Goal: Check status: Check status

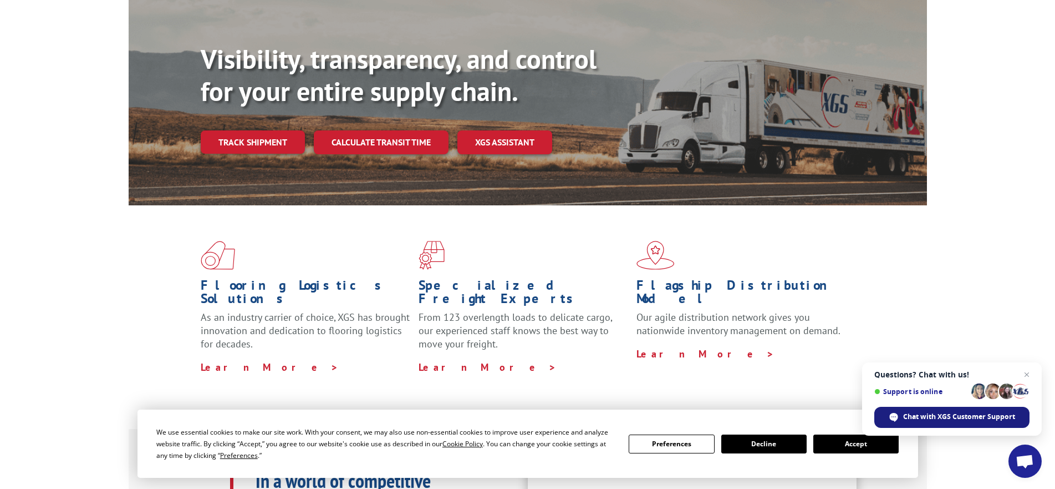
scroll to position [222, 0]
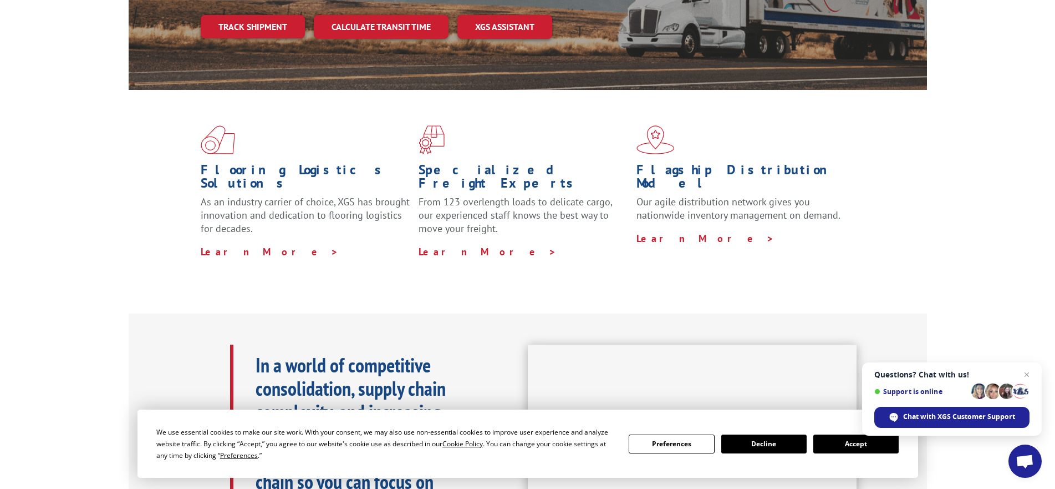
click at [851, 446] on button "Accept" at bounding box center [856, 443] width 85 height 19
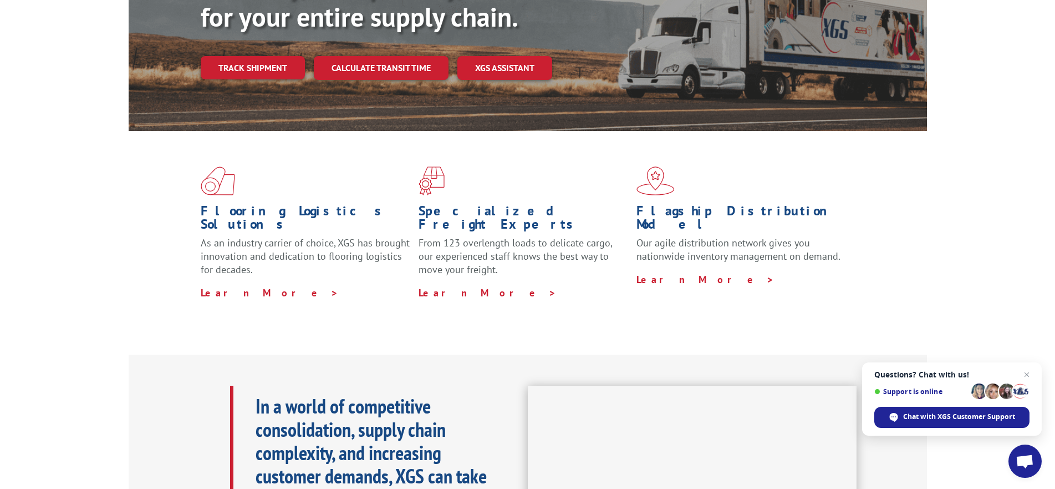
scroll to position [0, 0]
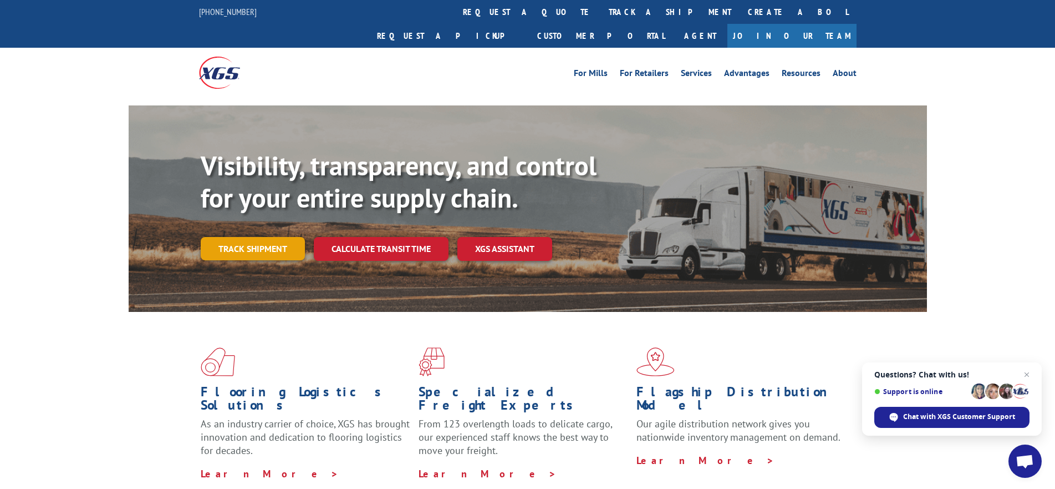
click at [250, 237] on link "Track shipment" at bounding box center [253, 248] width 104 height 23
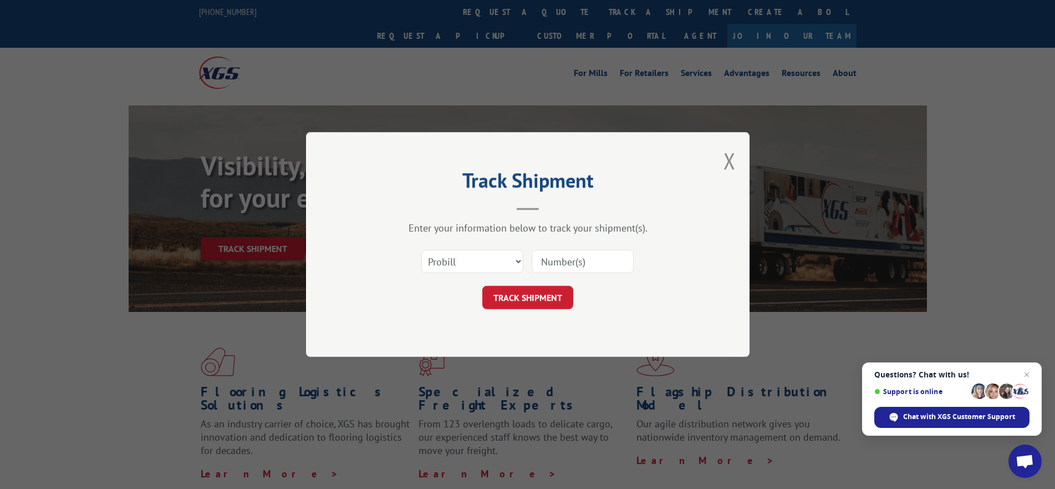
click at [582, 254] on input at bounding box center [583, 261] width 102 height 23
paste input "970307"
type input "970307"
click at [540, 296] on button "TRACK SHIPMENT" at bounding box center [528, 297] width 91 height 23
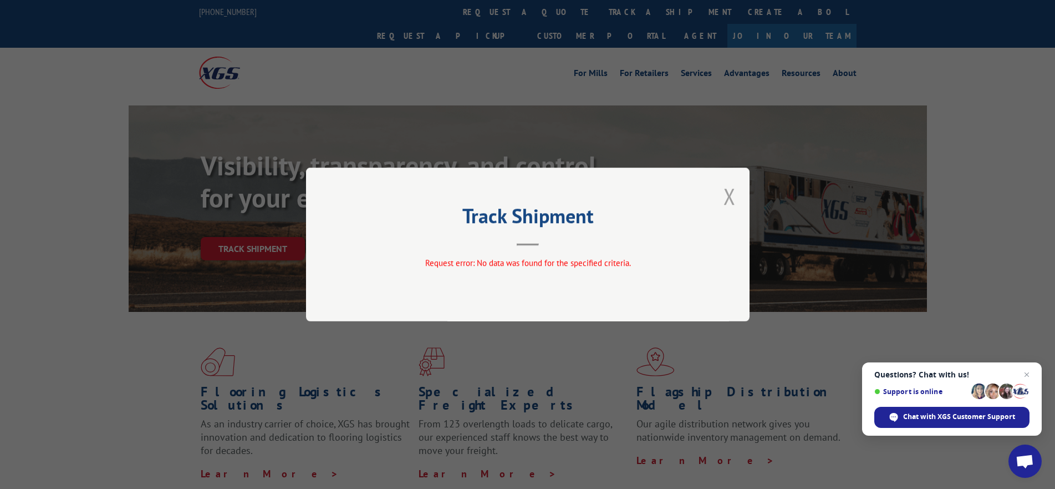
click at [725, 195] on button "Close modal" at bounding box center [730, 195] width 12 height 29
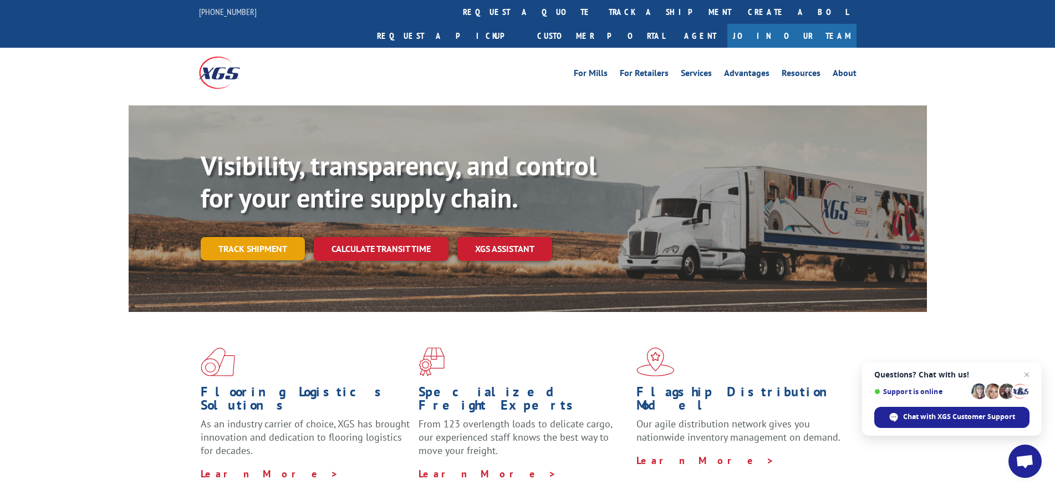
drag, startPoint x: 244, startPoint y: 239, endPoint x: 249, endPoint y: 227, distance: 12.7
click at [245, 233] on div "Visibility, transparency, and control for your entire supply chain. Track shipm…" at bounding box center [564, 227] width 727 height 155
click at [249, 237] on link "Track shipment" at bounding box center [253, 248] width 104 height 23
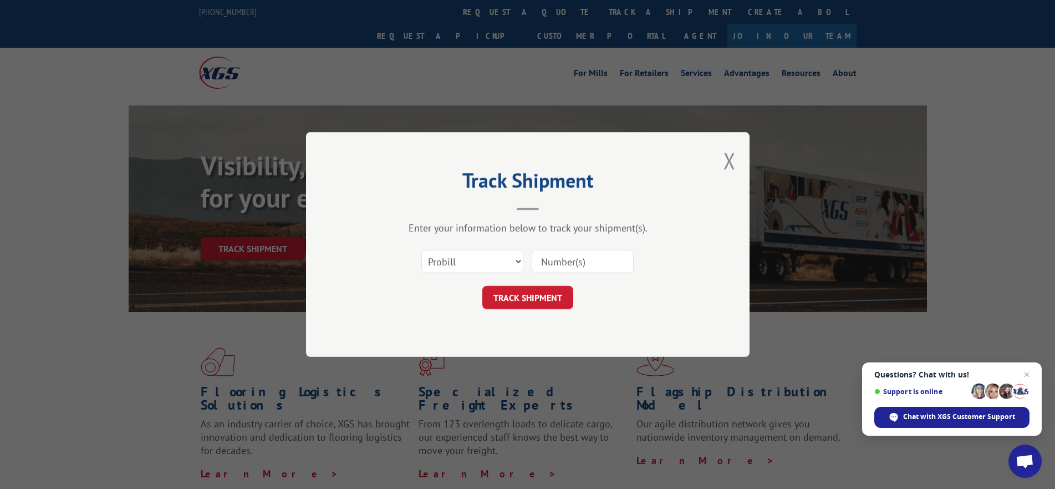
click at [561, 254] on input at bounding box center [583, 261] width 102 height 23
paste input "880116250903"
type input "880116250903"
click at [538, 299] on button "TRACK SHIPMENT" at bounding box center [528, 297] width 91 height 23
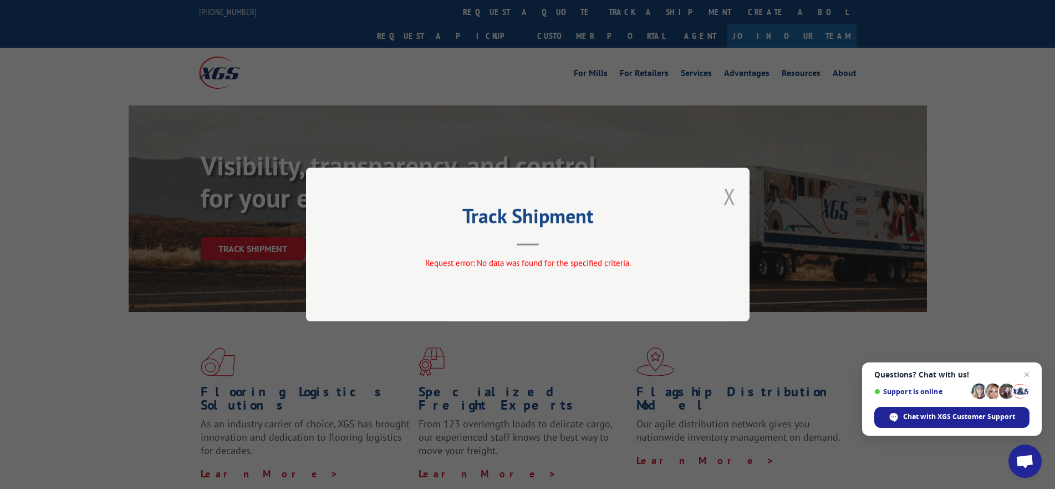
click at [726, 193] on button "Close modal" at bounding box center [730, 195] width 12 height 29
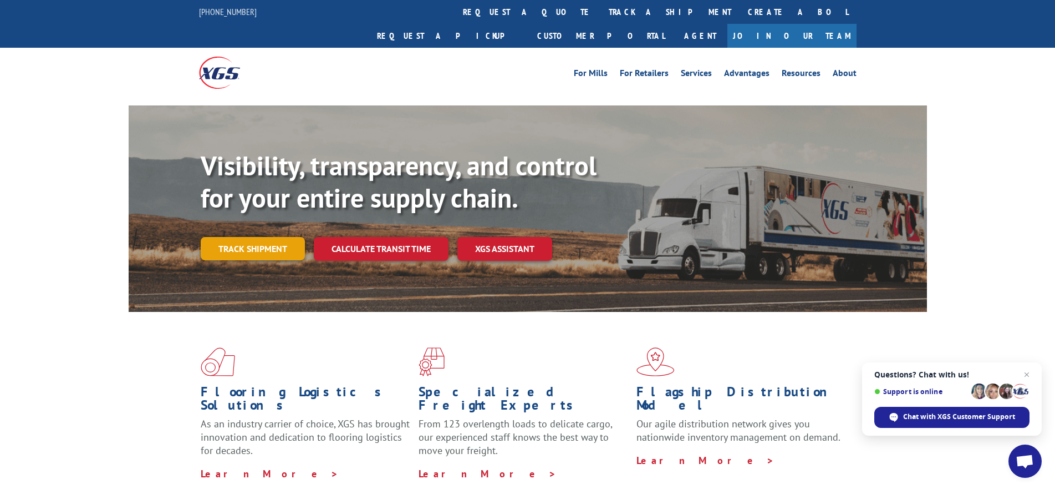
click at [266, 237] on link "Track shipment" at bounding box center [253, 248] width 104 height 23
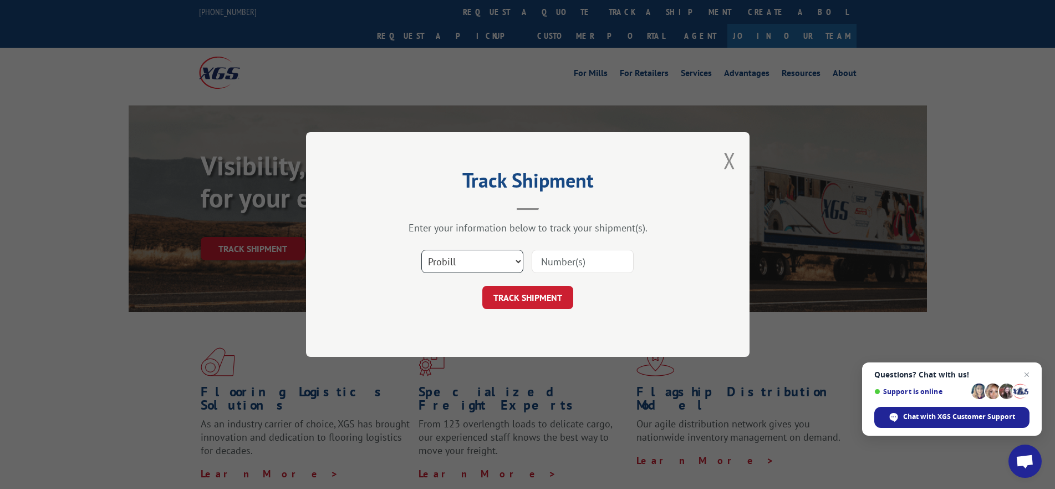
click at [468, 262] on select "Select category... Probill BOL PO" at bounding box center [472, 261] width 102 height 23
select select "po"
click at [421, 250] on select "Select category... Probill BOL PO" at bounding box center [472, 261] width 102 height 23
click at [575, 266] on input at bounding box center [583, 261] width 102 height 23
type input "01526575"
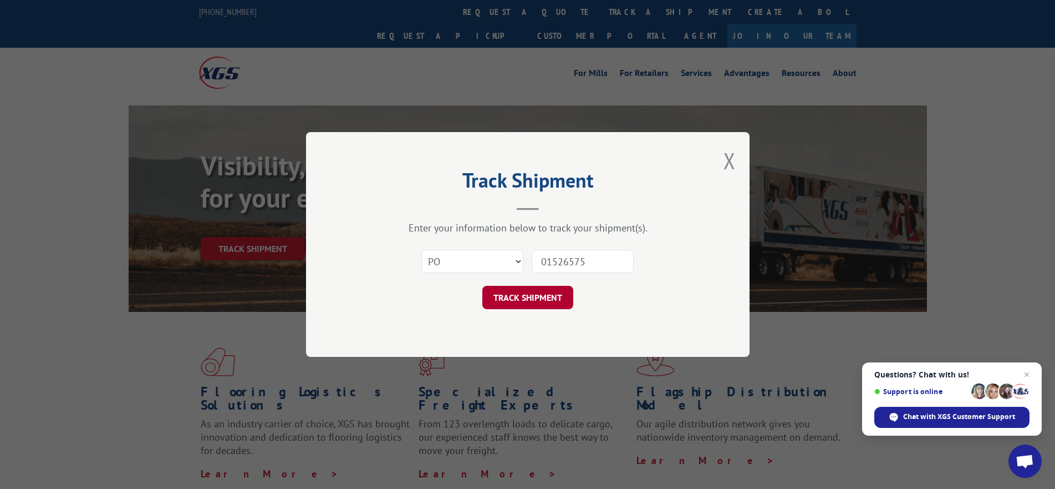
click at [516, 296] on button "TRACK SHIPMENT" at bounding box center [528, 297] width 91 height 23
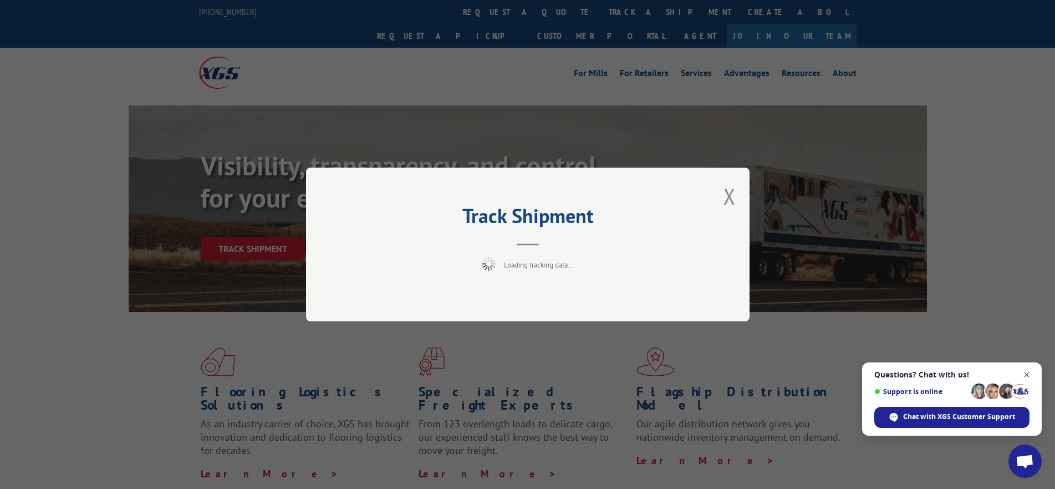
click at [1029, 375] on span "Close chat" at bounding box center [1027, 375] width 14 height 14
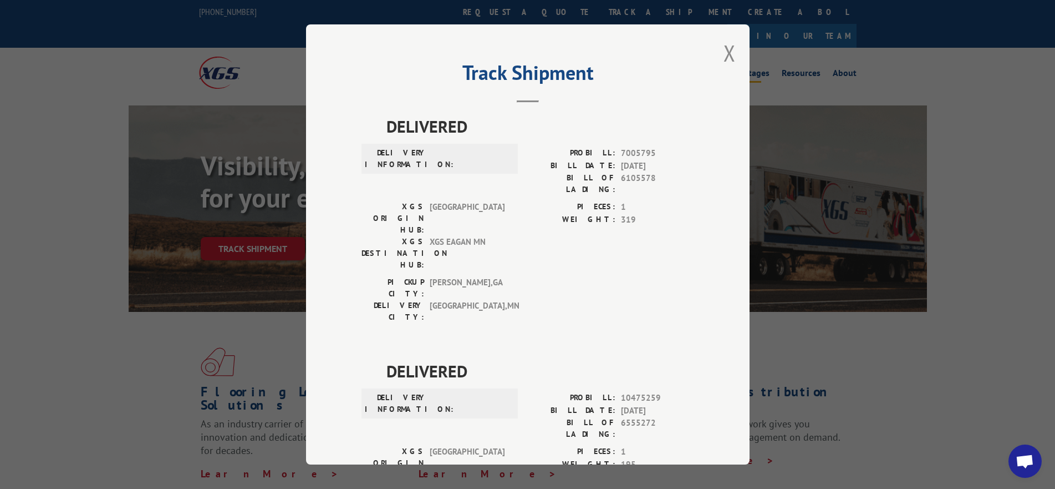
click at [724, 54] on button "Close modal" at bounding box center [730, 52] width 12 height 29
